Goal: Obtain resource: Obtain resource

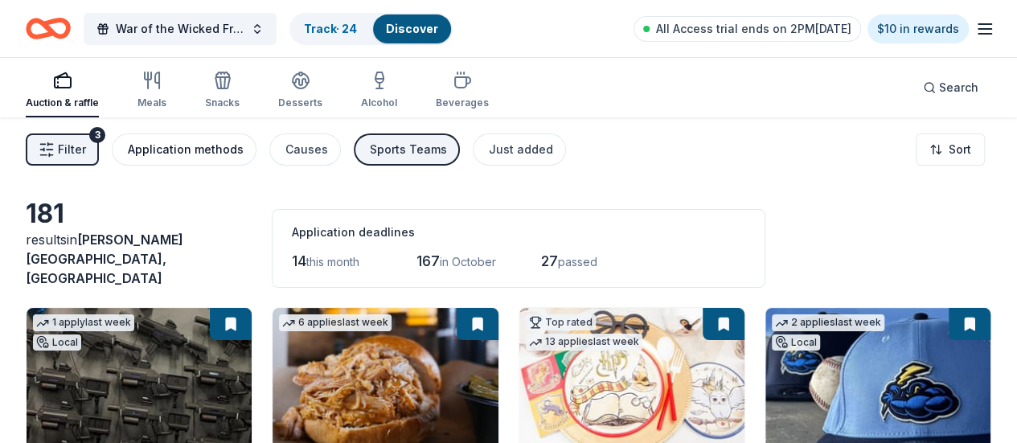
click at [203, 153] on div "Application methods" at bounding box center [186, 149] width 116 height 19
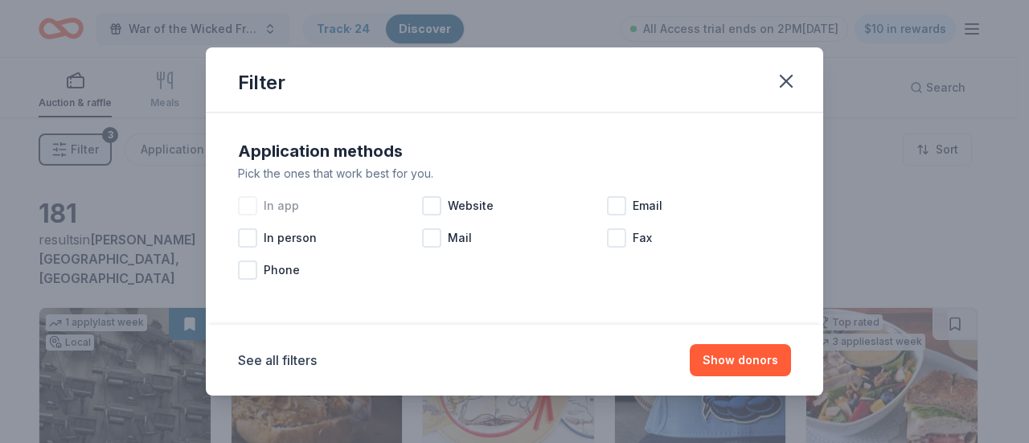
click at [244, 200] on div at bounding box center [247, 205] width 19 height 19
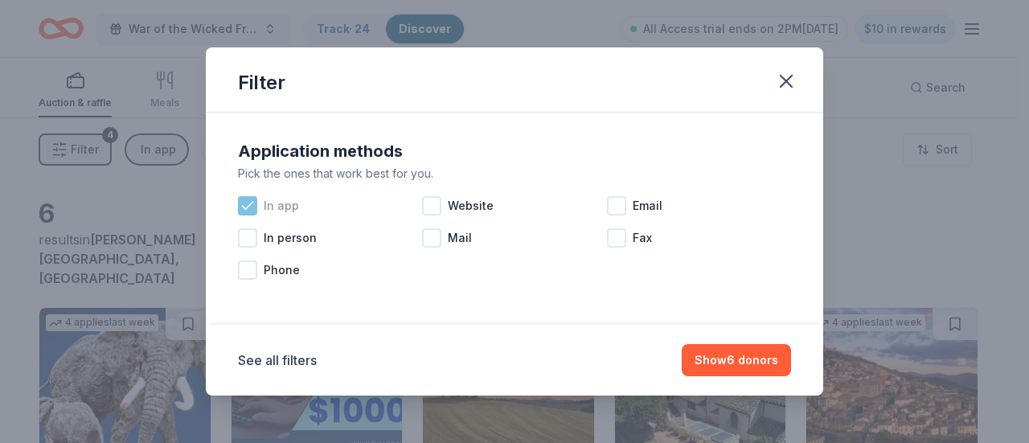
click at [253, 202] on icon at bounding box center [247, 205] width 10 height 7
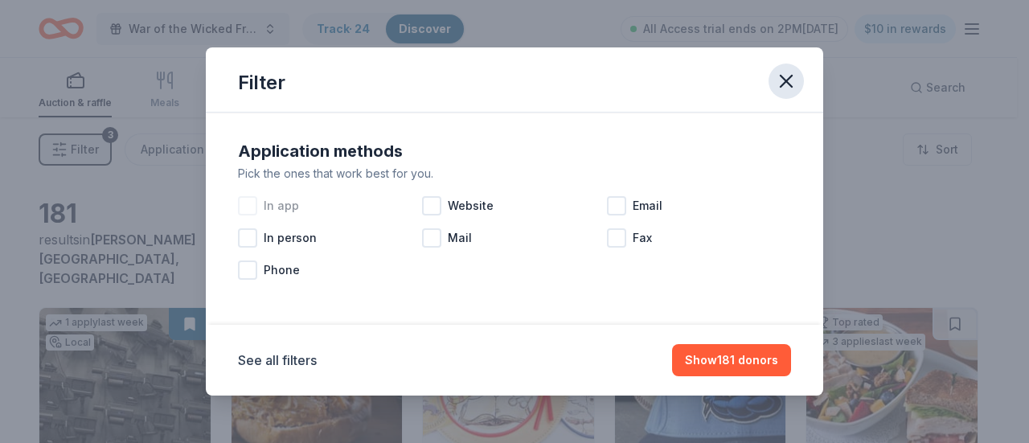
click at [788, 80] on icon "button" at bounding box center [786, 81] width 11 height 11
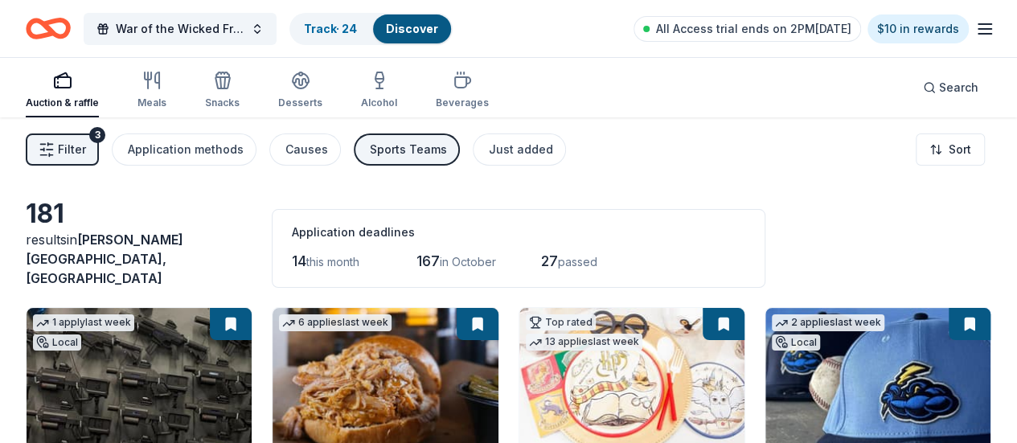
click at [558, 255] on span "passed" at bounding box center [577, 262] width 39 height 14
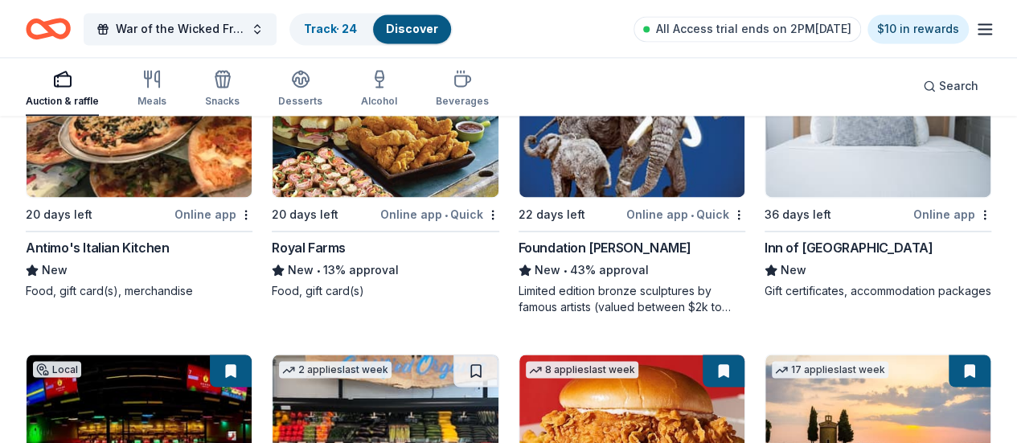
scroll to position [1474, 0]
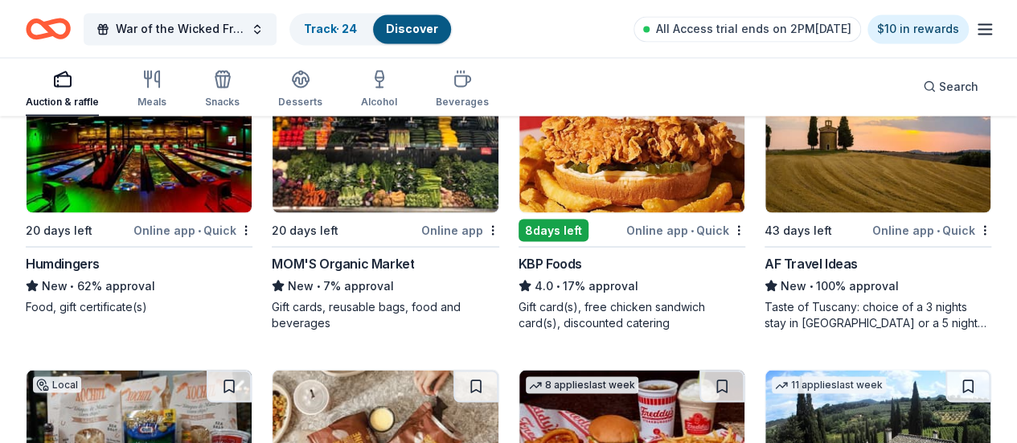
click at [532, 370] on img at bounding box center [631, 446] width 225 height 153
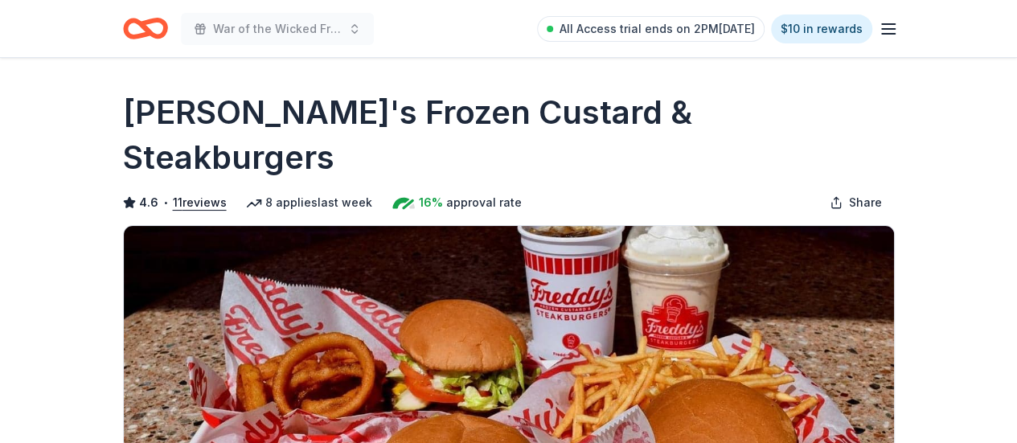
scroll to position [294, 0]
